Goal: Task Accomplishment & Management: Manage account settings

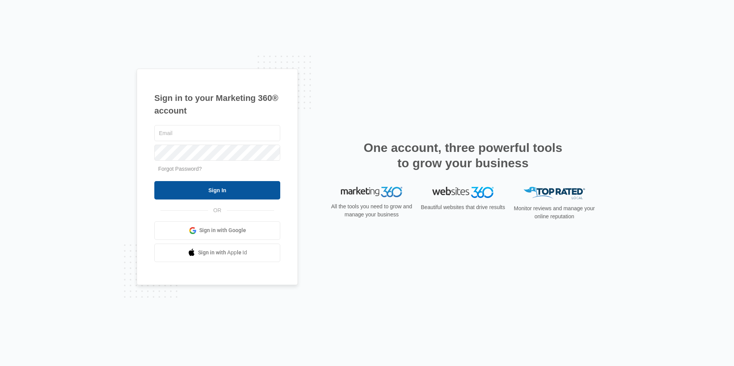
type input "[EMAIL_ADDRESS][DOMAIN_NAME]"
click at [219, 187] on input "Sign In" at bounding box center [217, 190] width 126 height 18
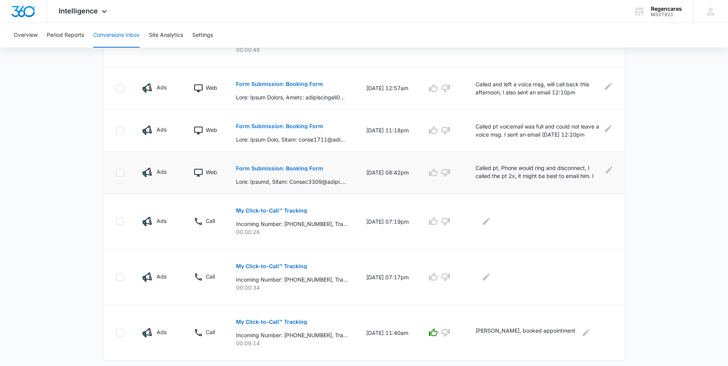
scroll to position [230, 0]
